Goal: Browse casually

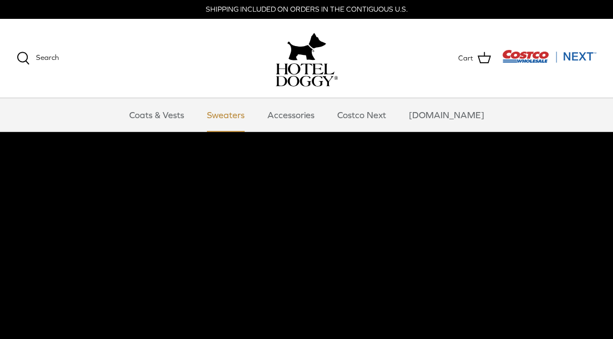
click at [240, 123] on link "Sweaters" at bounding box center [226, 114] width 58 height 33
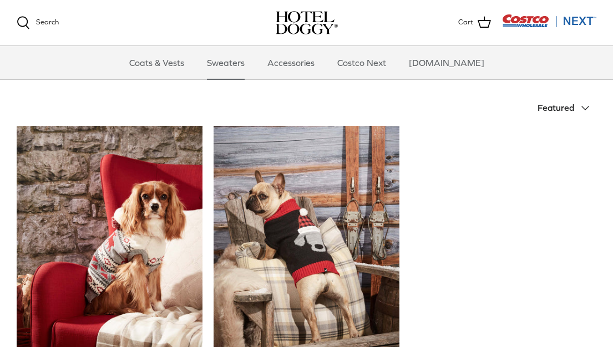
scroll to position [215, 0]
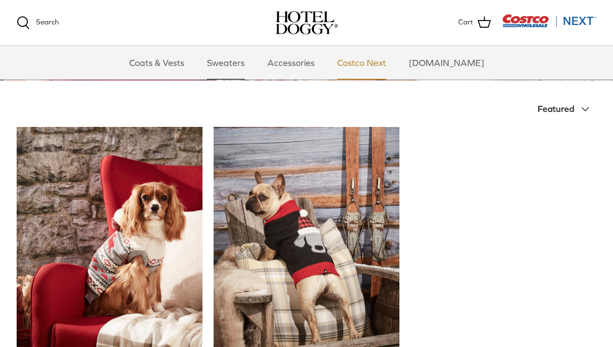
click at [374, 61] on link "Costco Next" at bounding box center [361, 62] width 69 height 33
click at [302, 69] on link "Accessories" at bounding box center [290, 62] width 67 height 33
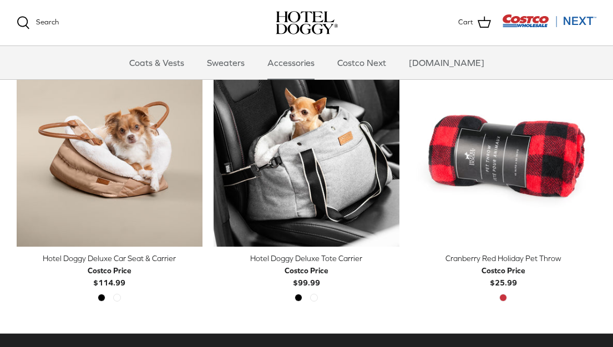
scroll to position [281, 0]
click at [405, 313] on div "Quick buy Cranberry Red Holiday Pet Throw Costco Price $25.99 Cranberry Red" at bounding box center [497, 189] width 197 height 256
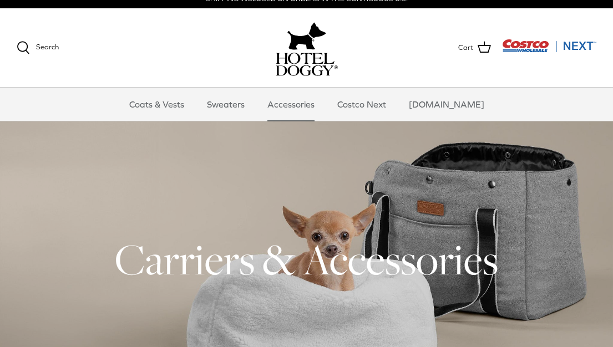
scroll to position [0, 0]
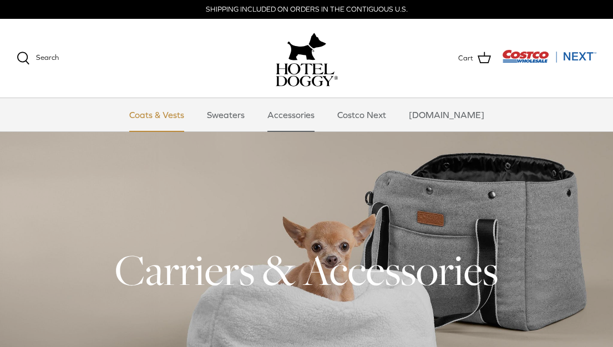
click at [171, 119] on link "Coats & Vests" at bounding box center [156, 114] width 75 height 33
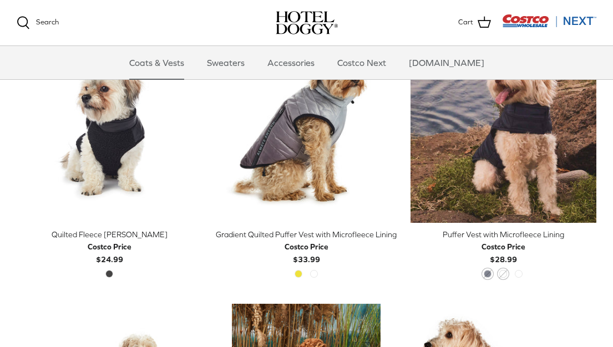
scroll to position [1372, 0]
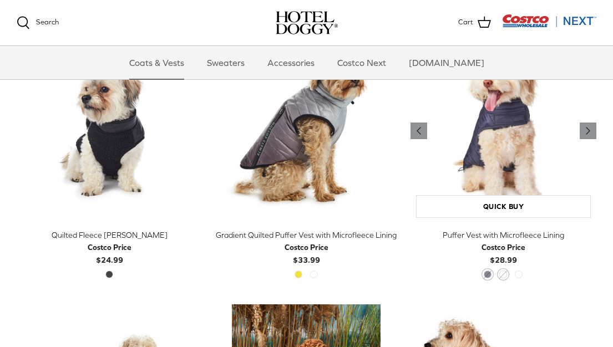
click at [505, 133] on img "Puffer Vest with Microfleece Lining" at bounding box center [503, 131] width 186 height 186
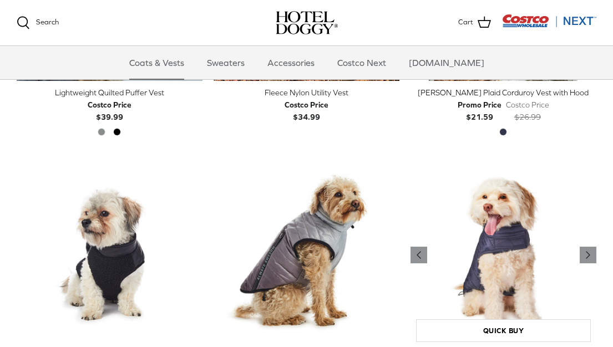
scroll to position [1247, 0]
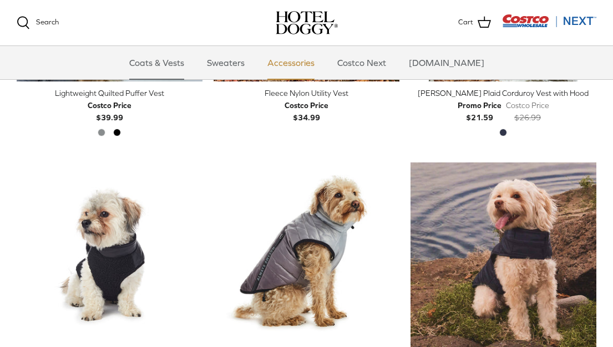
click at [297, 74] on link "Accessories" at bounding box center [290, 62] width 67 height 33
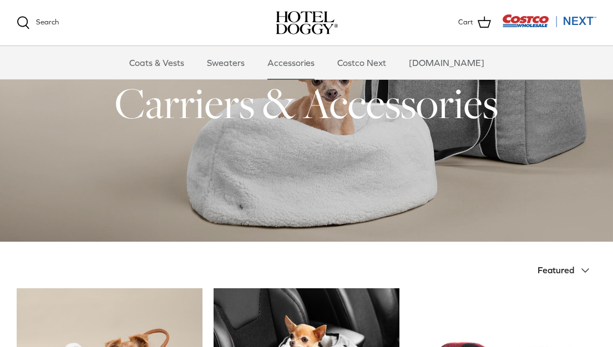
scroll to position [53, 0]
